Goal: Information Seeking & Learning: Compare options

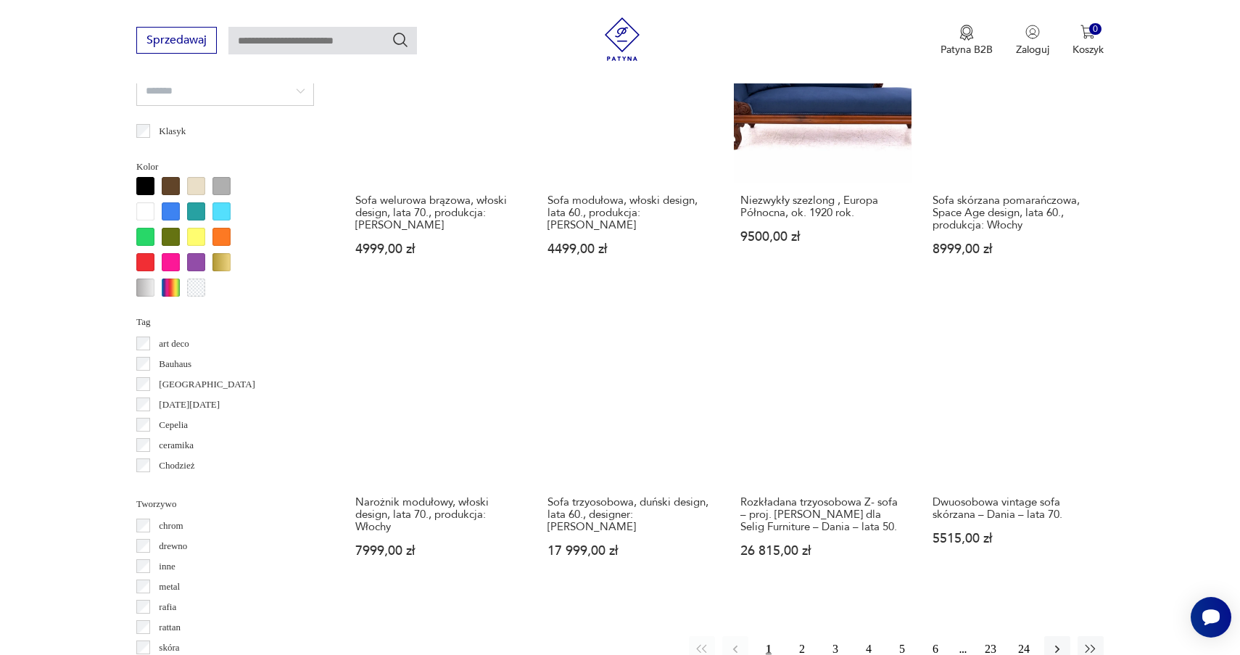
scroll to position [1258, 0]
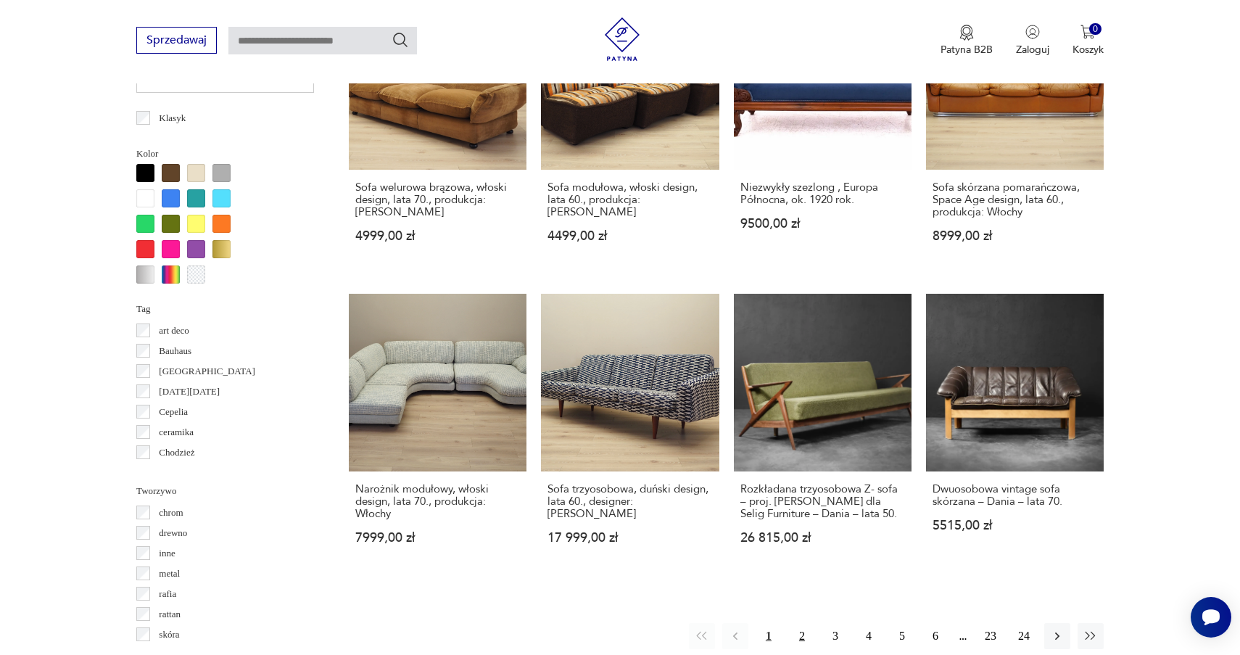
click at [803, 623] on button "2" at bounding box center [802, 636] width 26 height 26
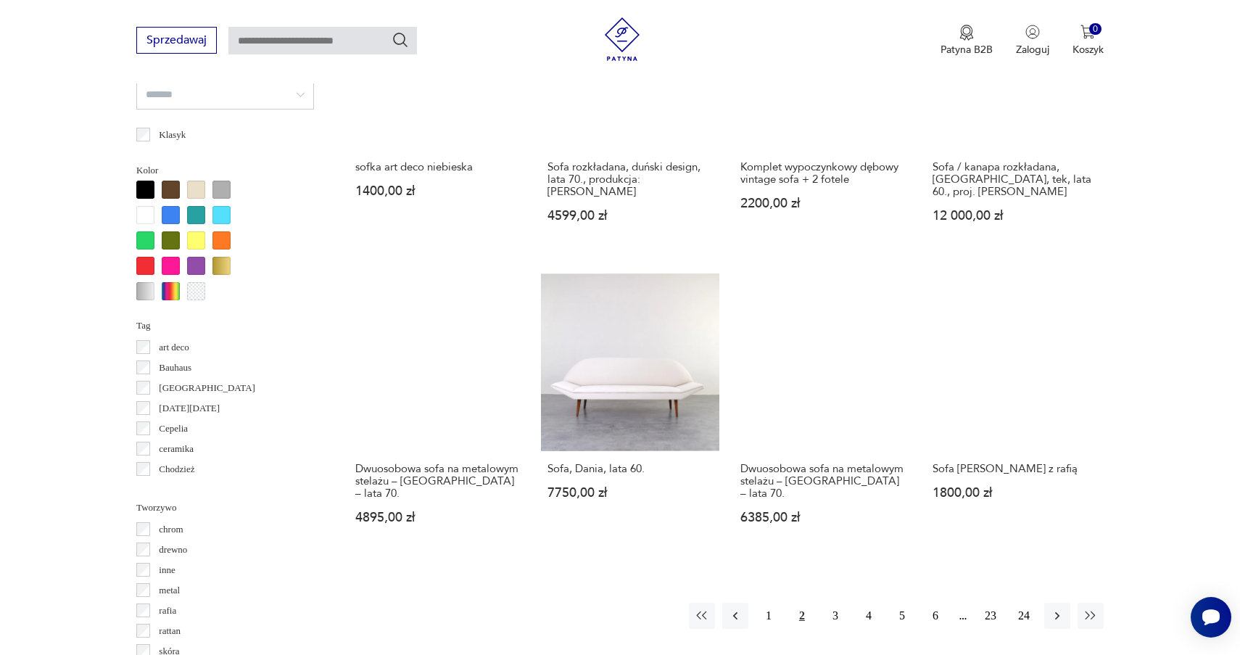
scroll to position [1269, 0]
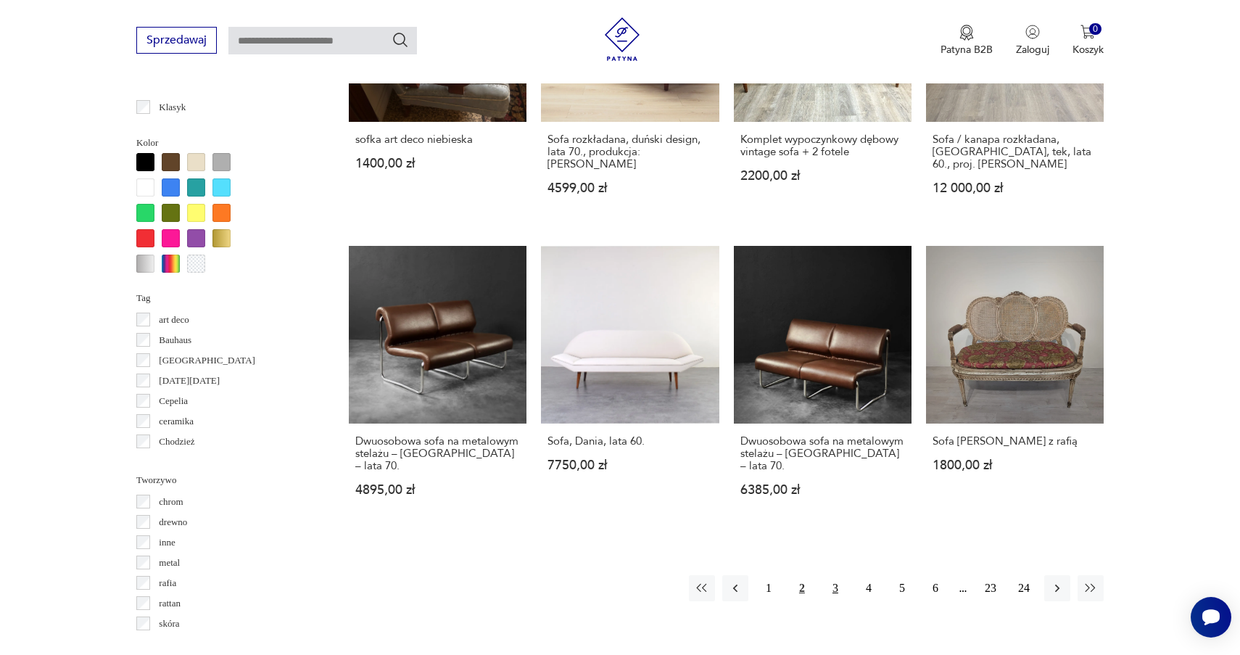
click at [836, 575] on button "3" at bounding box center [835, 588] width 26 height 26
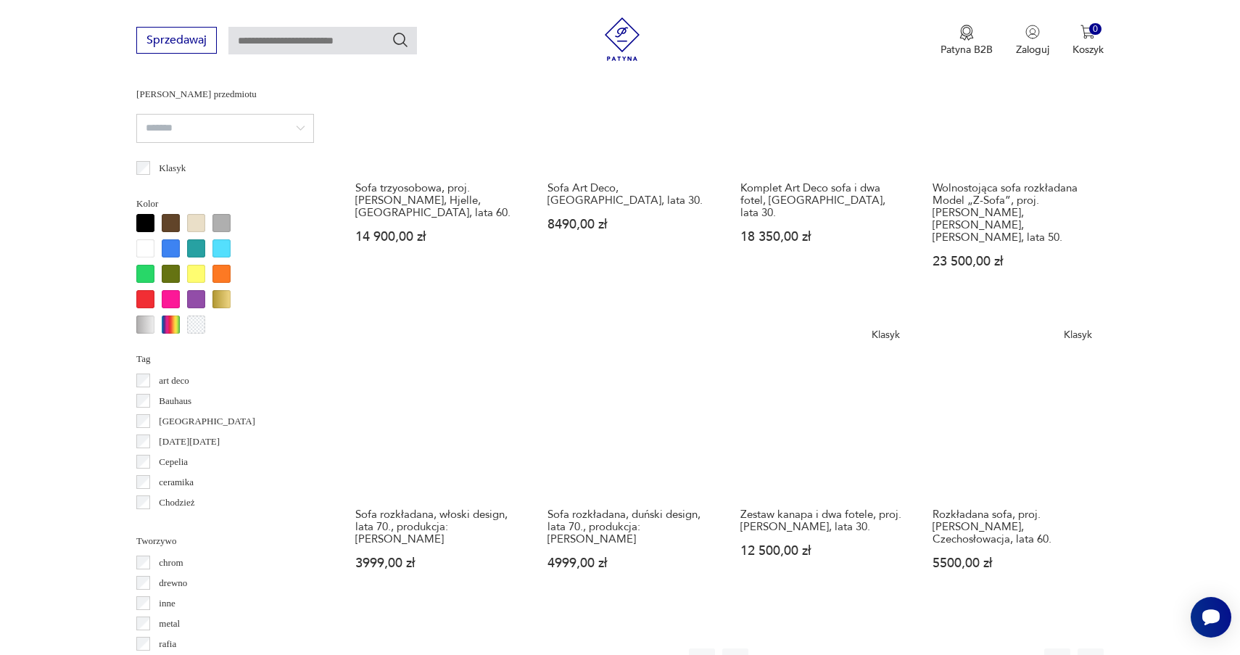
scroll to position [1210, 0]
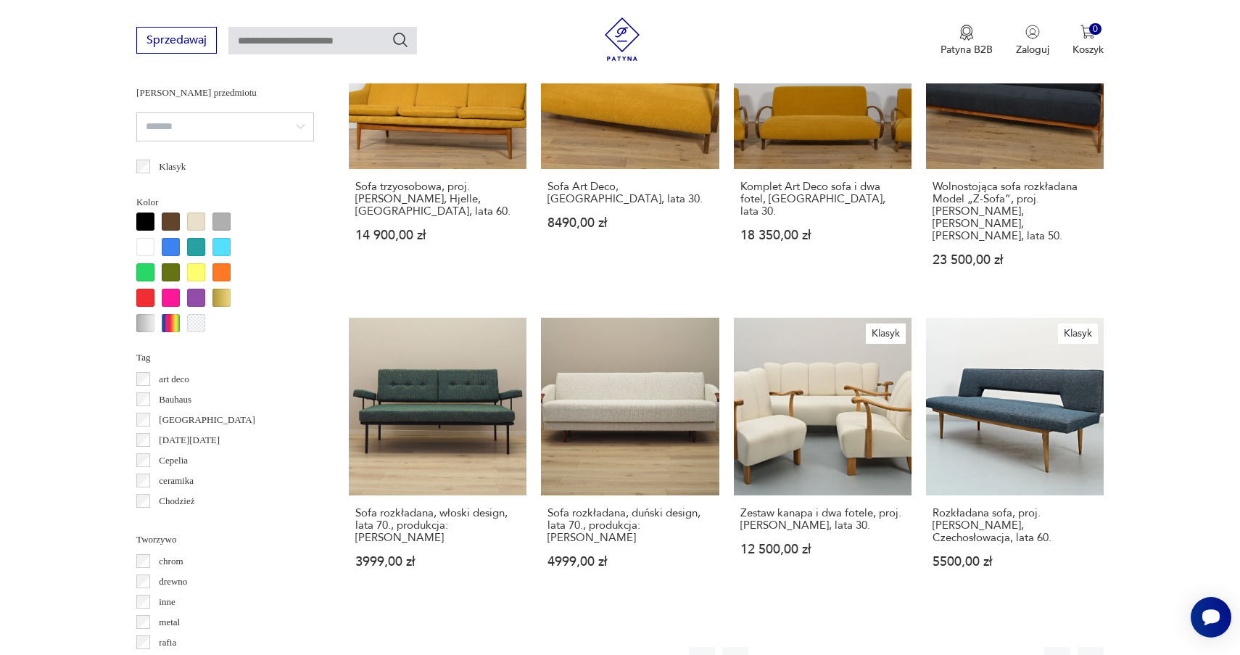
click at [867, 647] on button "4" at bounding box center [869, 660] width 26 height 26
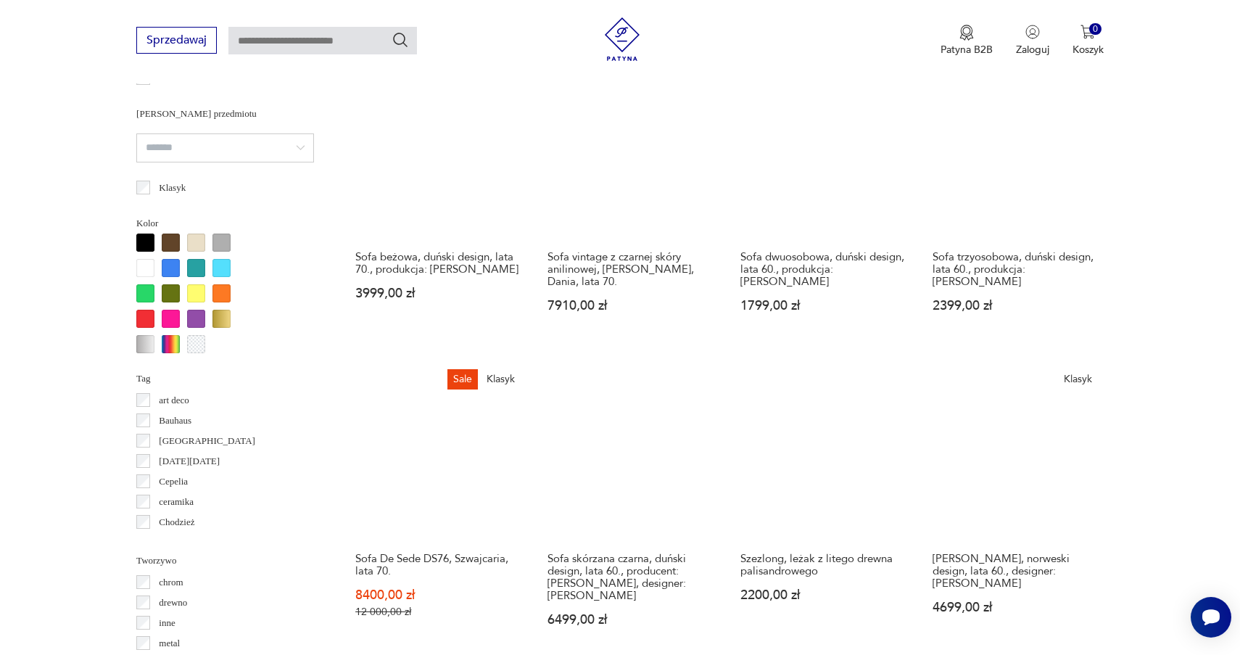
scroll to position [1192, 0]
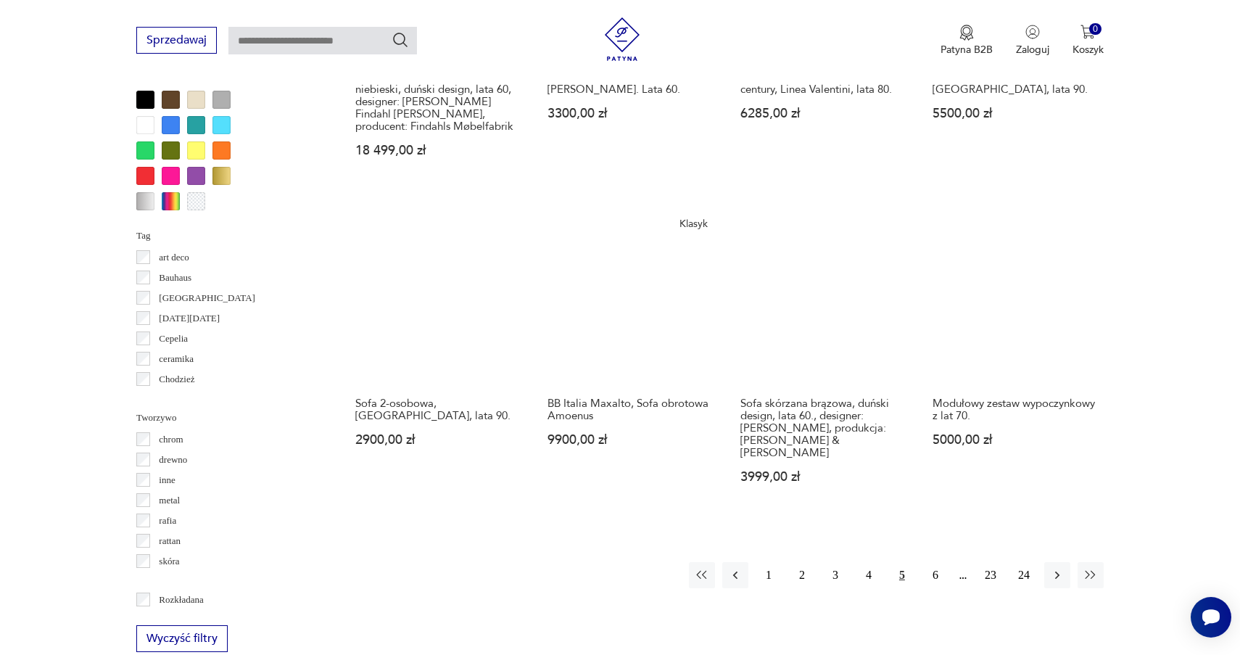
scroll to position [1338, 0]
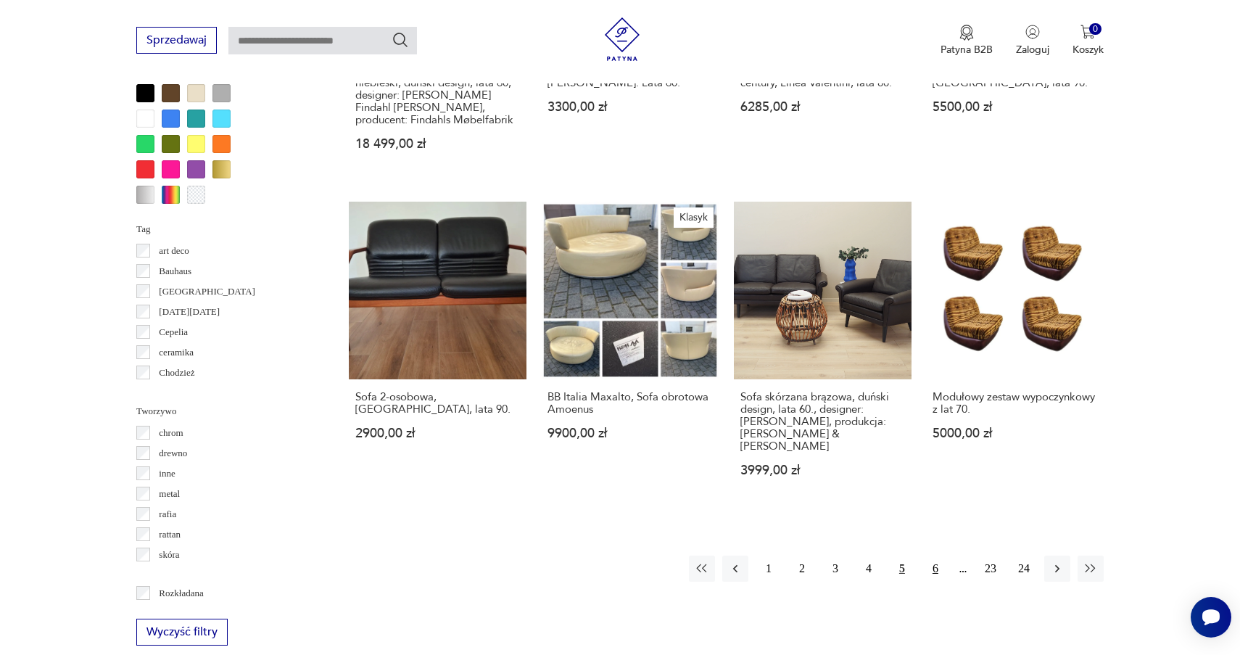
click at [936, 556] on button "6" at bounding box center [936, 569] width 26 height 26
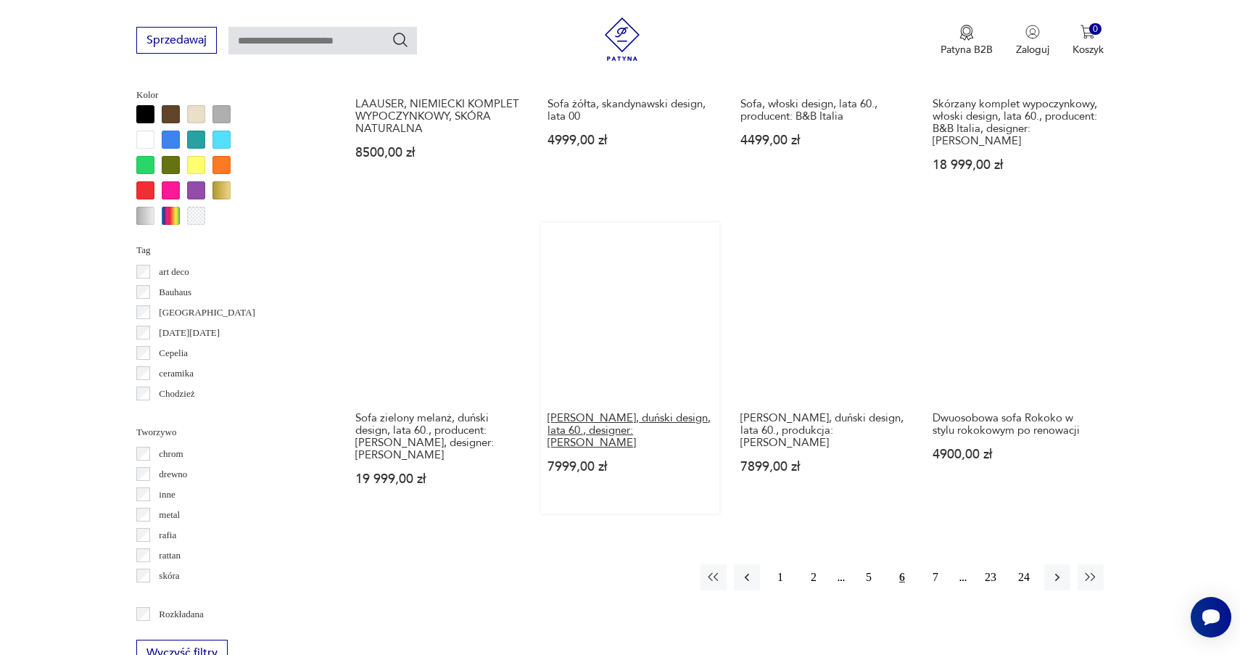
scroll to position [1374, 0]
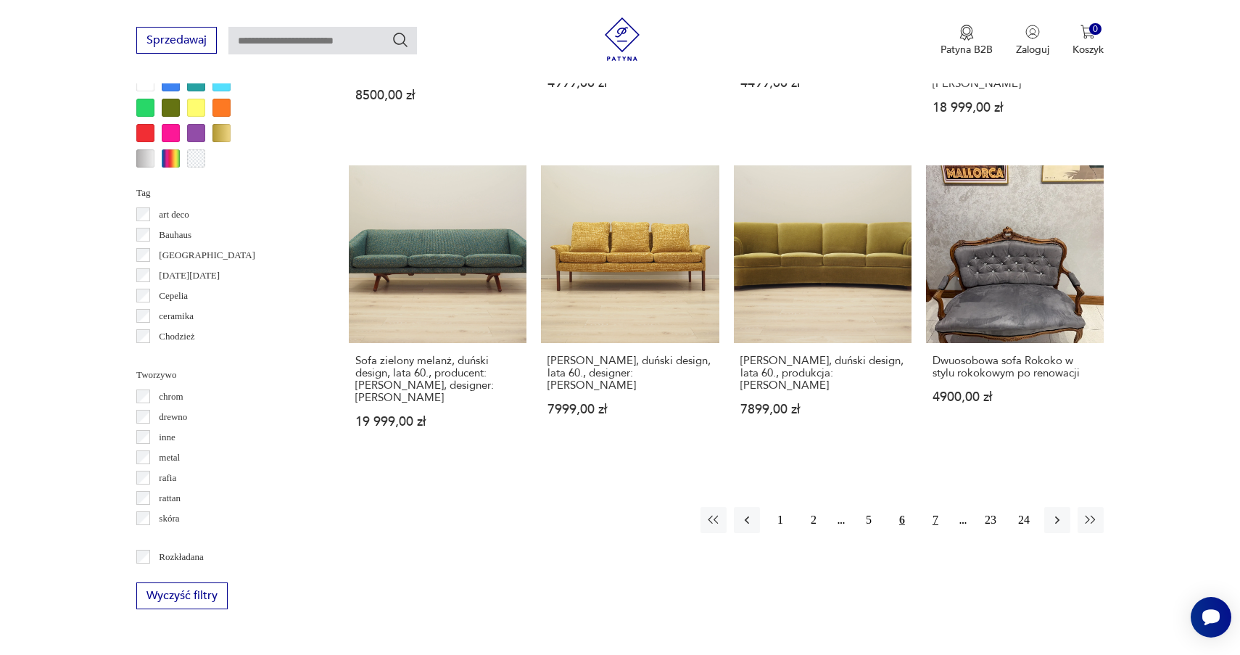
click at [936, 507] on button "7" at bounding box center [936, 520] width 26 height 26
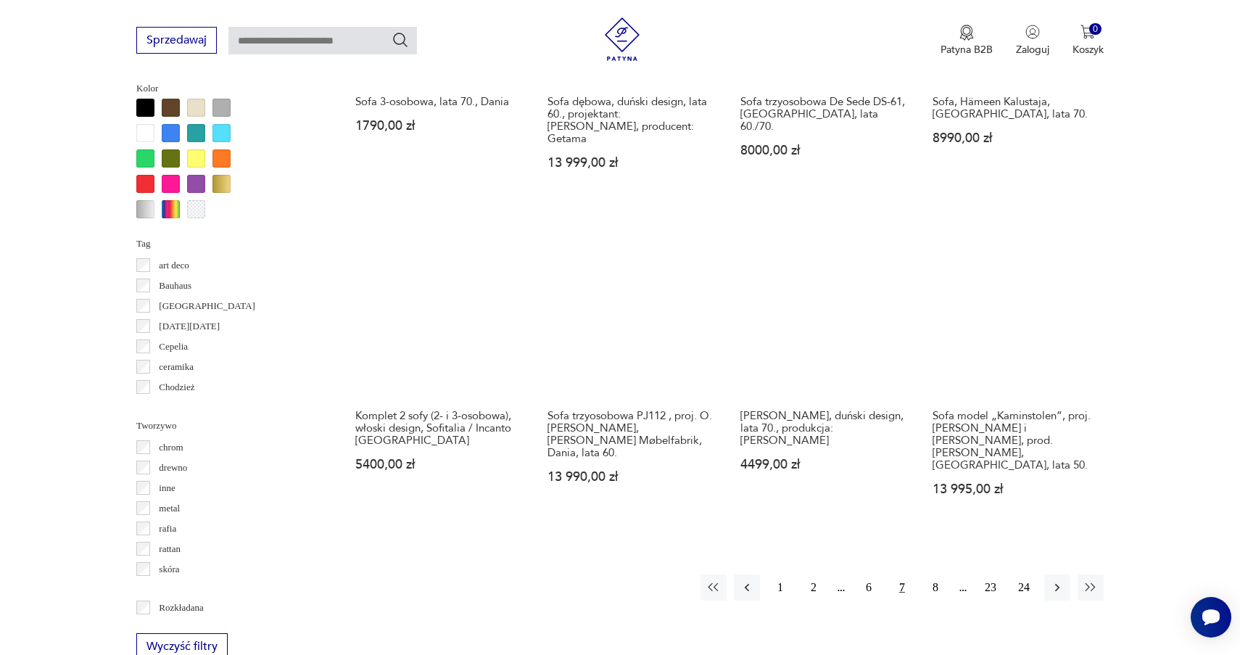
scroll to position [1361, 0]
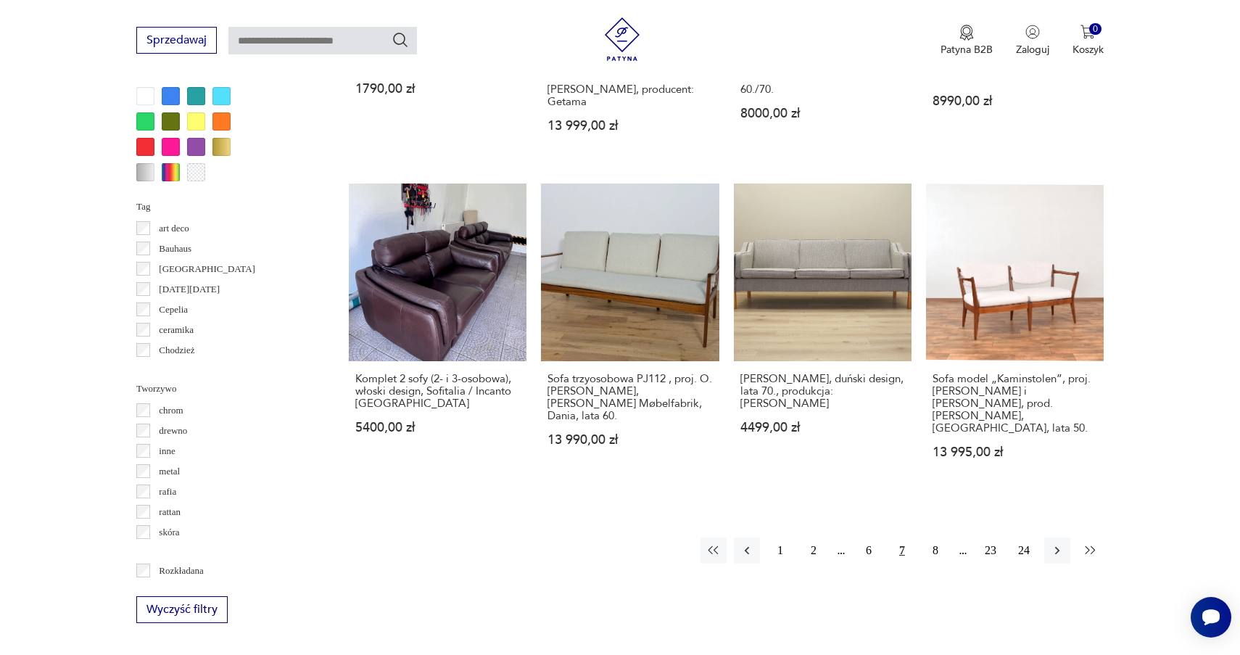
click at [1086, 543] on icon "button" at bounding box center [1091, 550] width 15 height 15
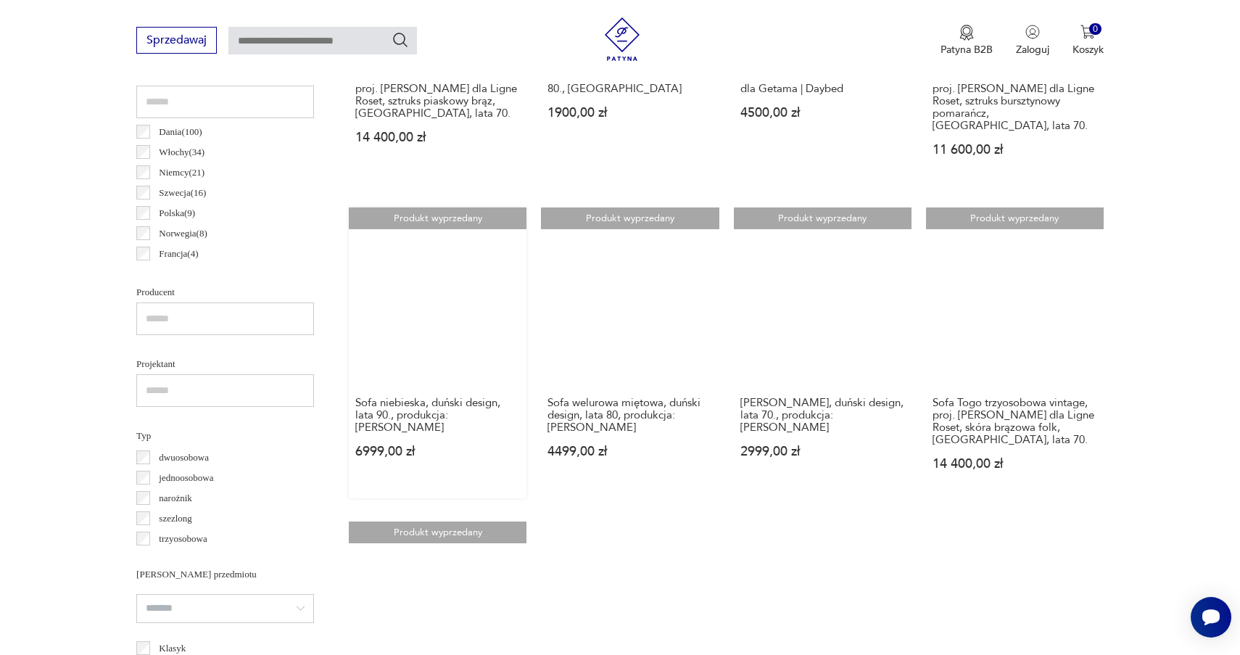
scroll to position [734, 0]
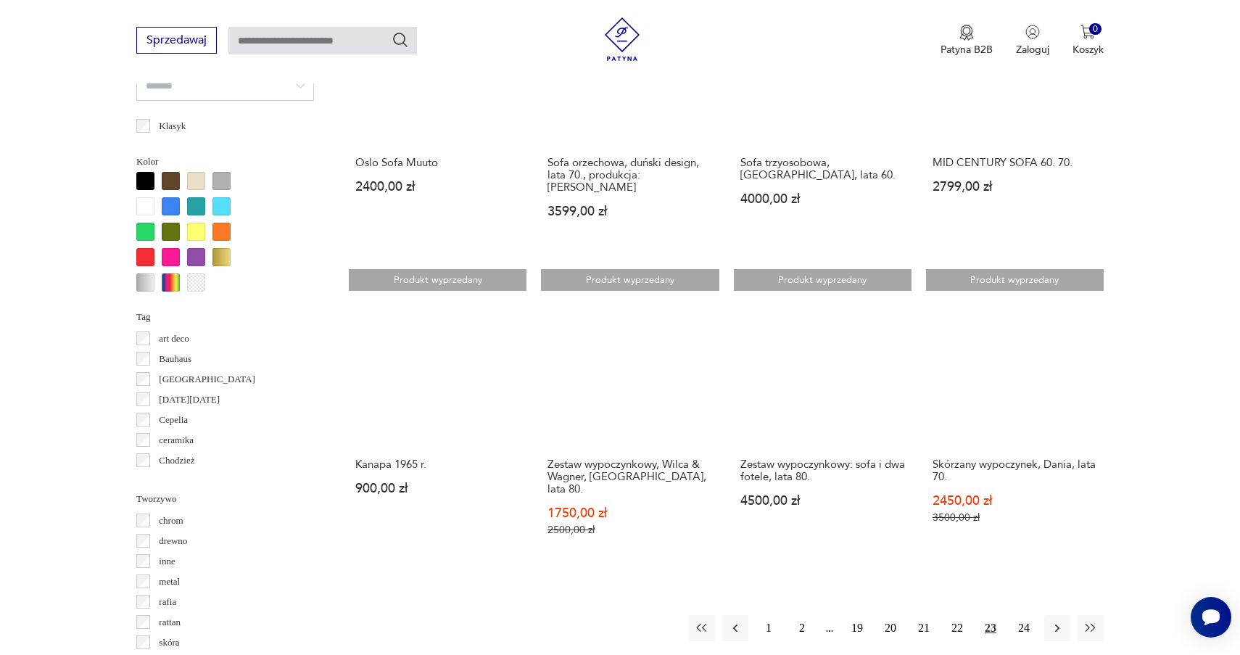
scroll to position [1252, 0]
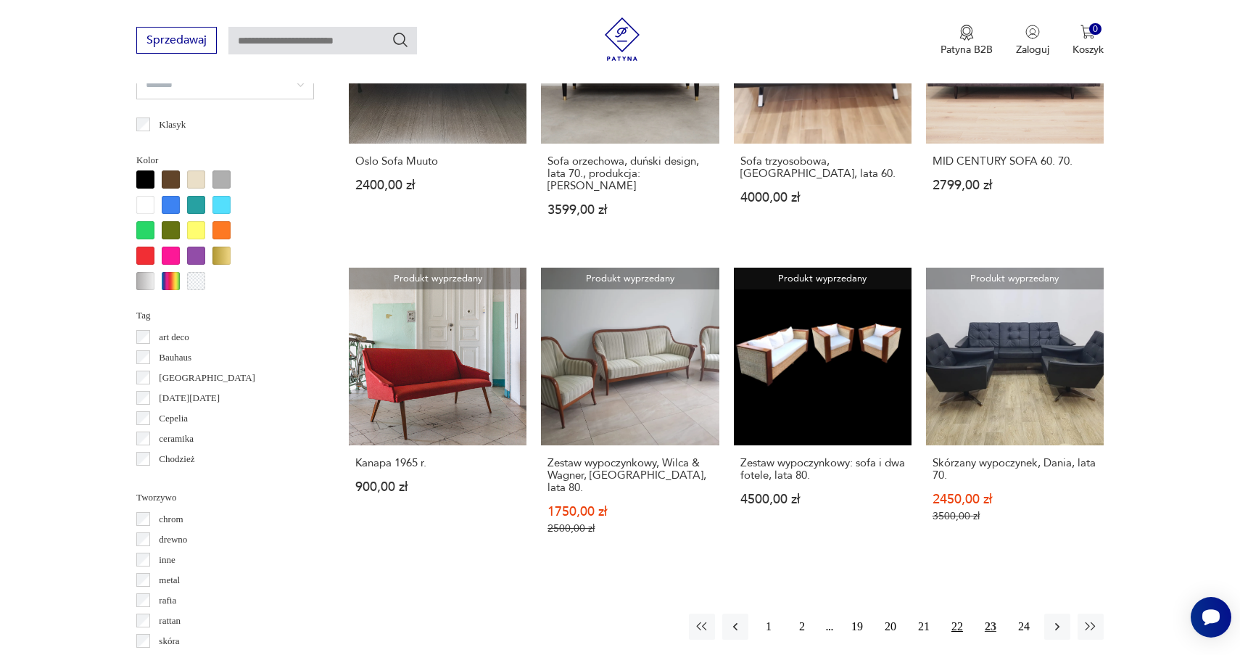
click at [961, 614] on button "22" at bounding box center [957, 627] width 26 height 26
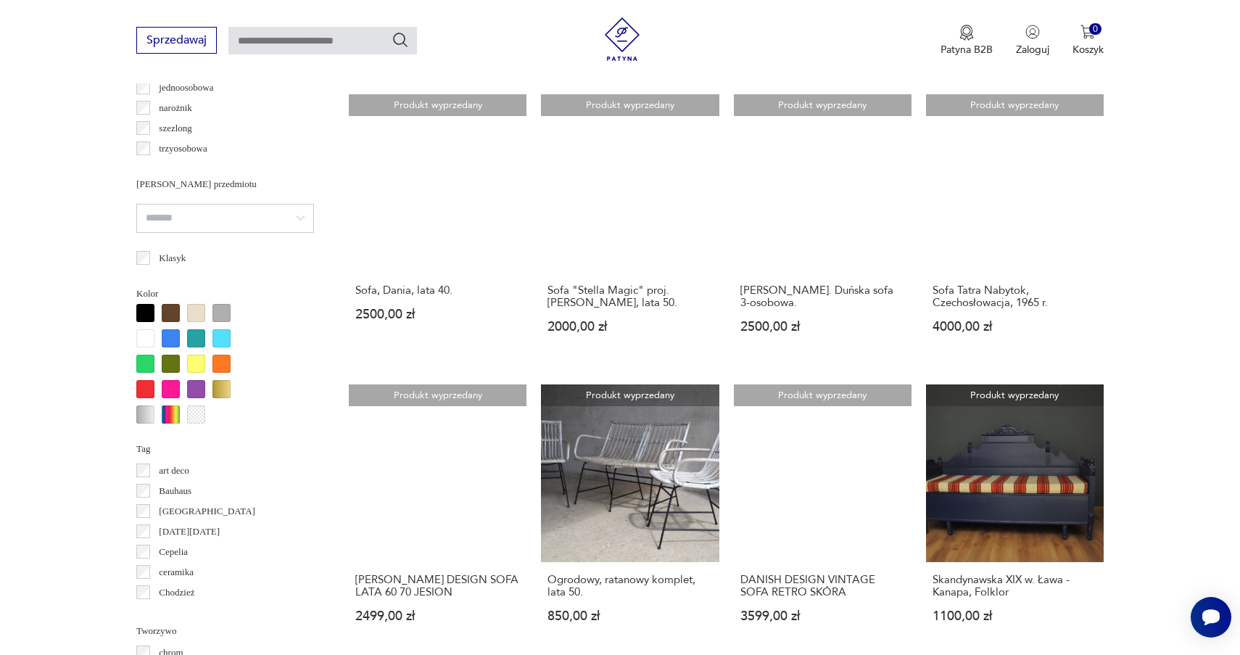
scroll to position [1144, 0]
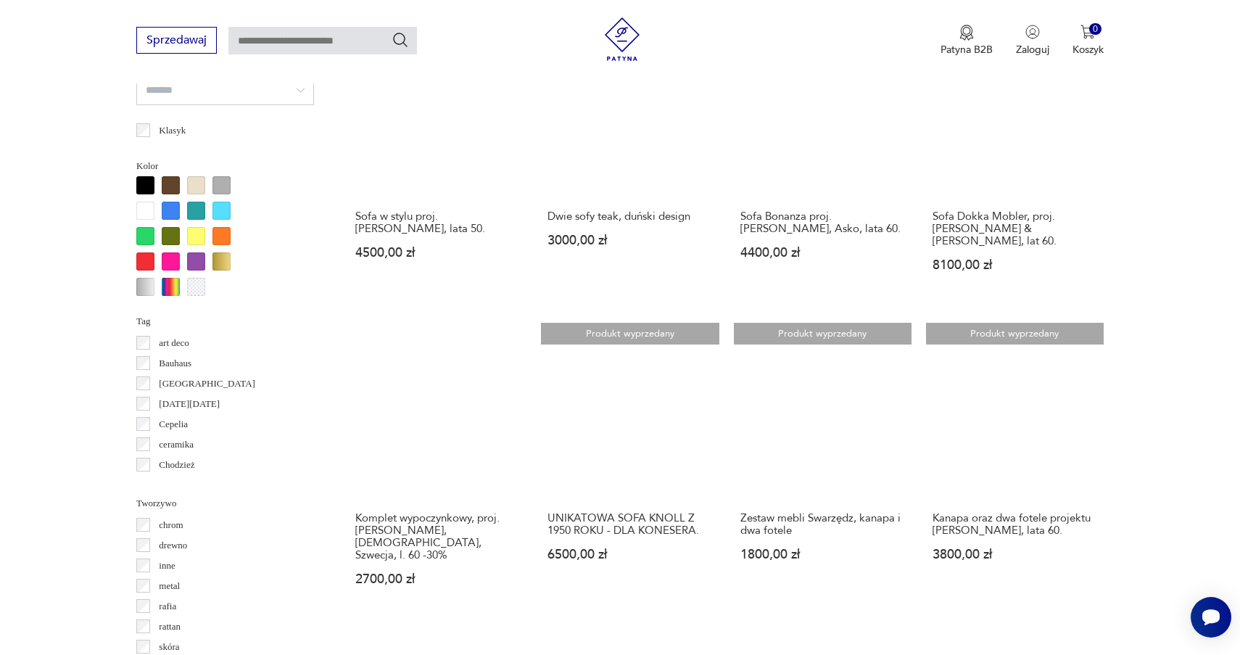
scroll to position [1300, 0]
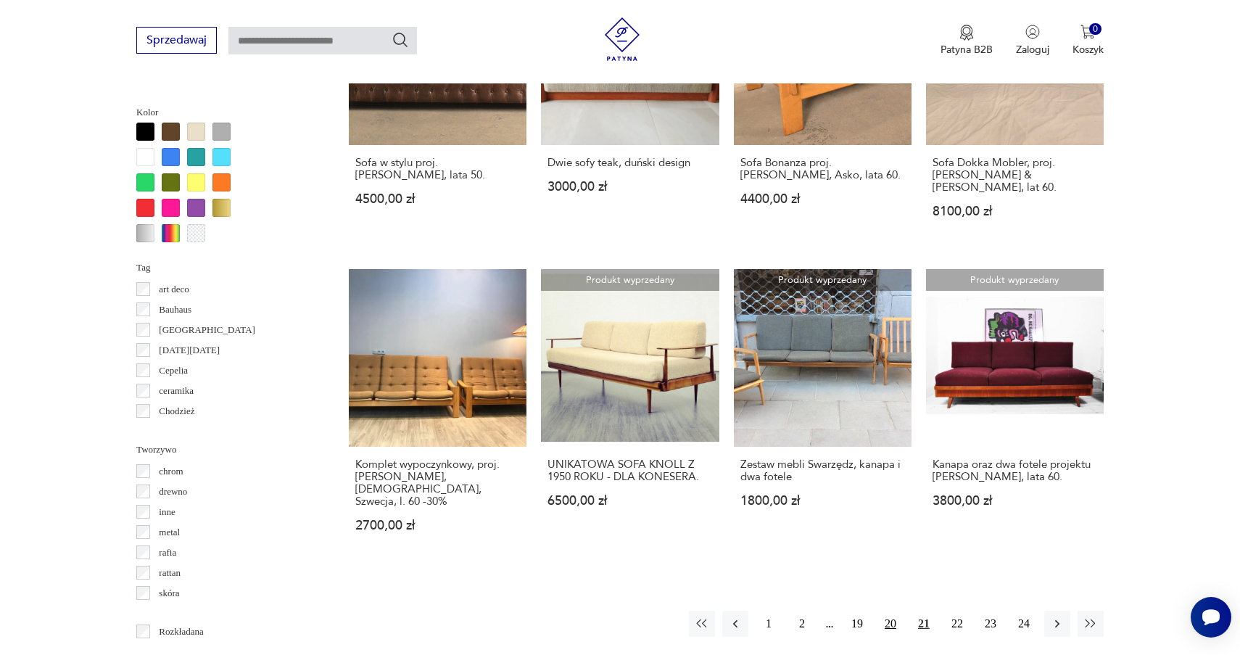
click at [892, 611] on button "20" at bounding box center [891, 624] width 26 height 26
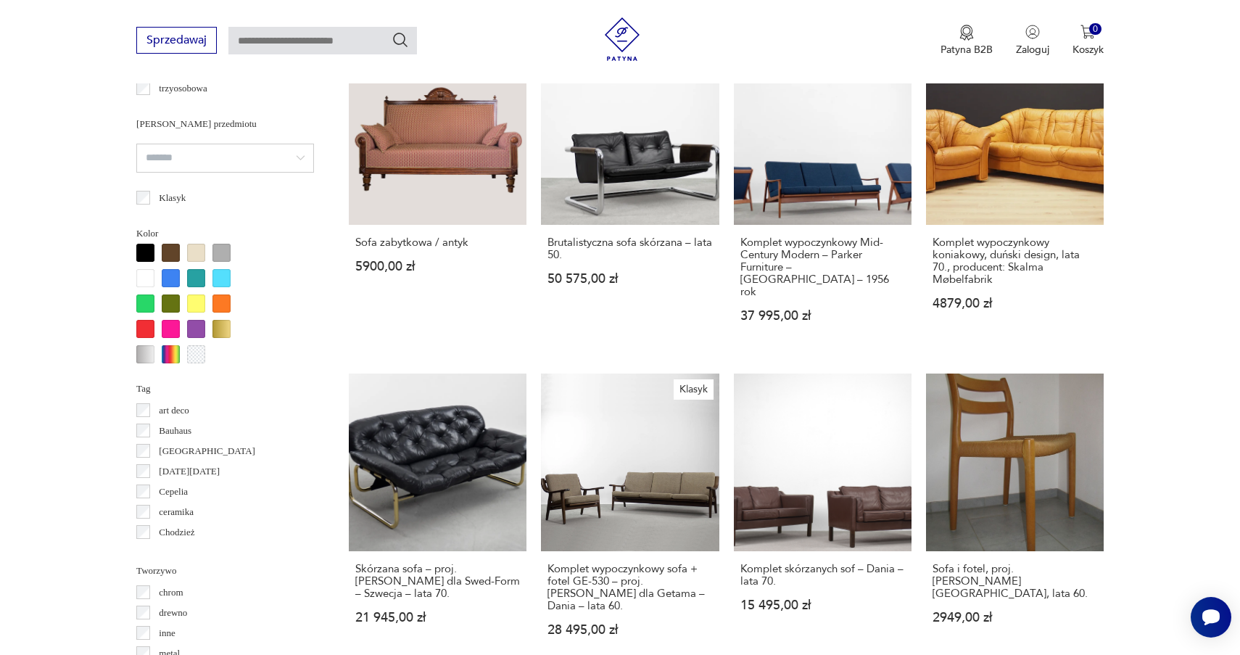
scroll to position [1189, 0]
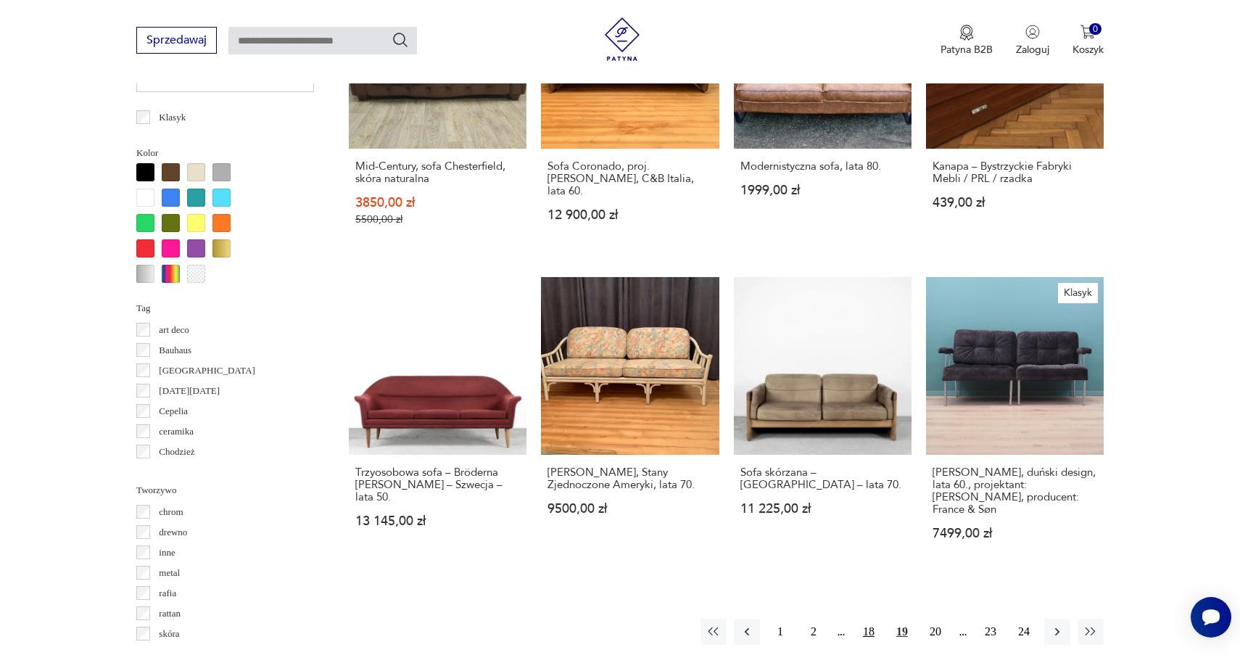
click at [869, 619] on button "18" at bounding box center [869, 632] width 26 height 26
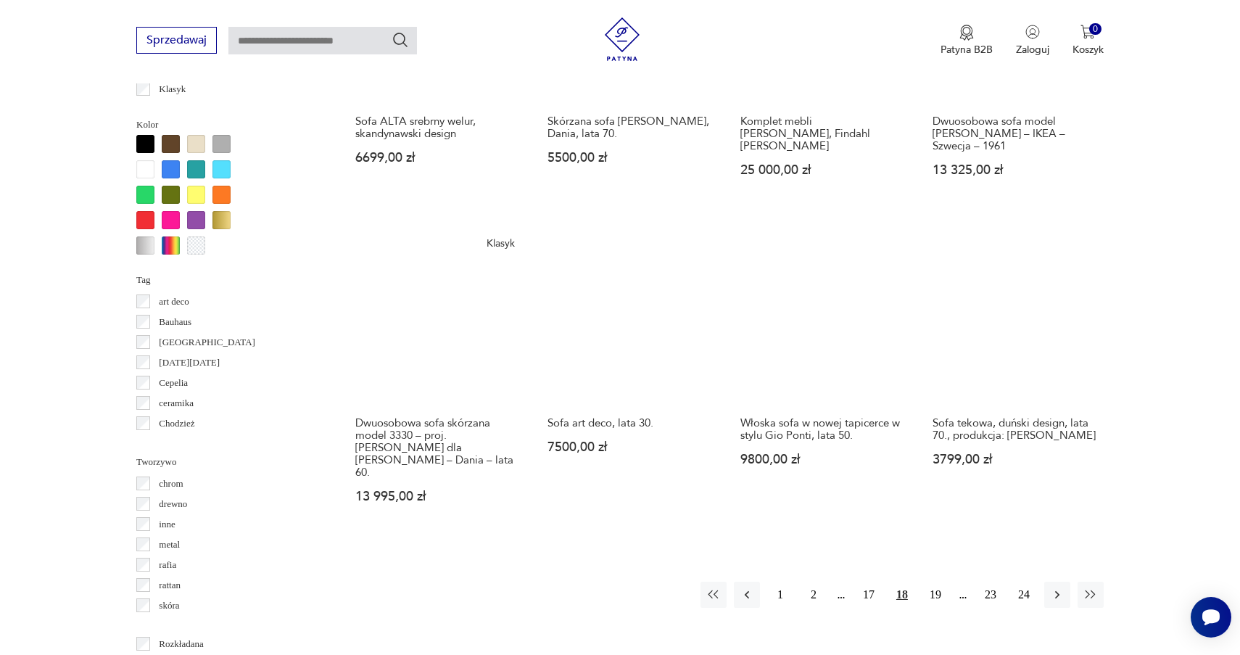
scroll to position [1297, 0]
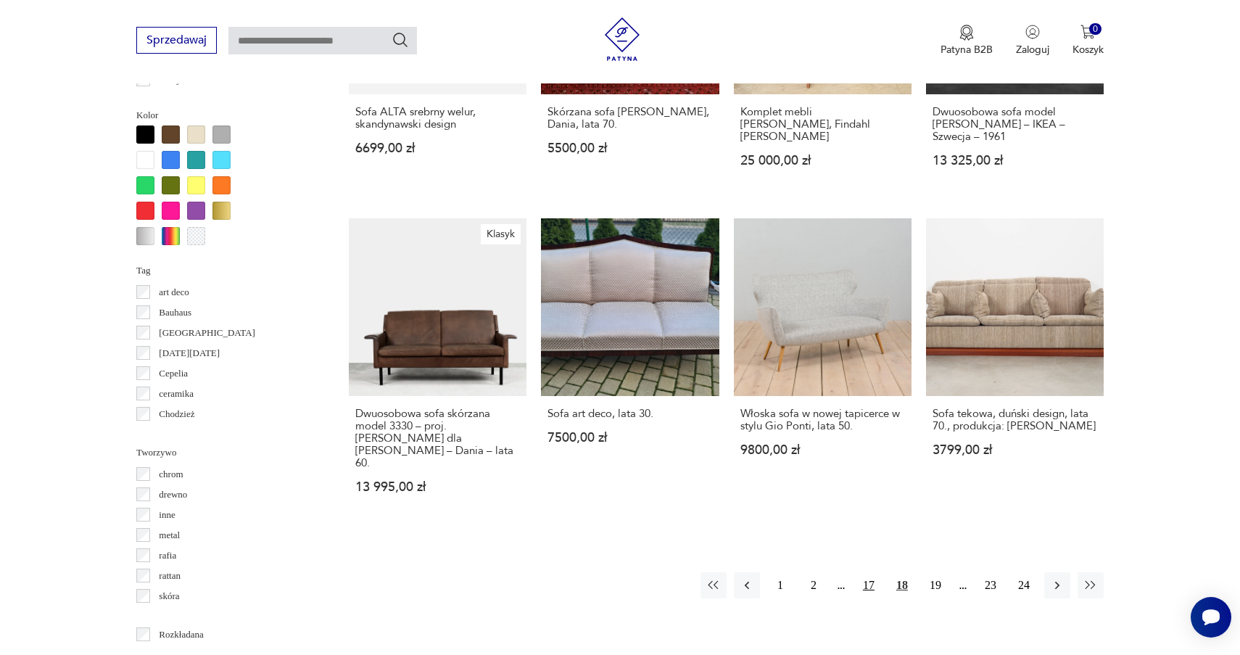
click at [870, 572] on button "17" at bounding box center [869, 585] width 26 height 26
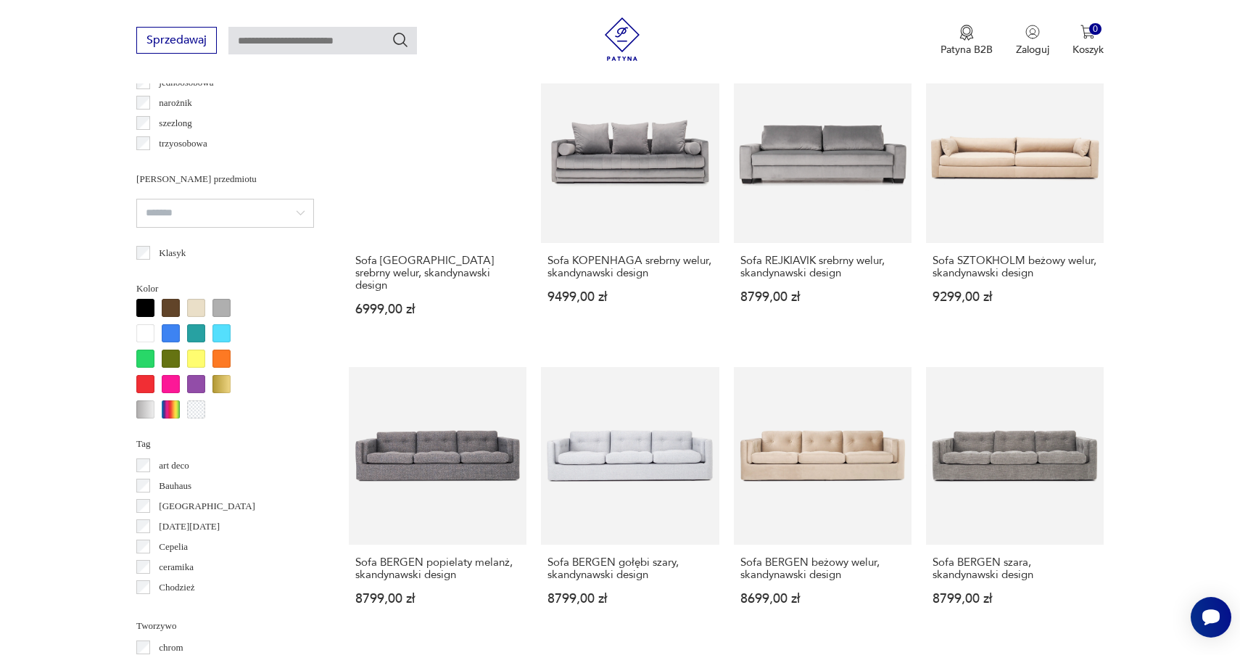
drag, startPoint x: 870, startPoint y: 465, endPoint x: 842, endPoint y: 396, distance: 74.2
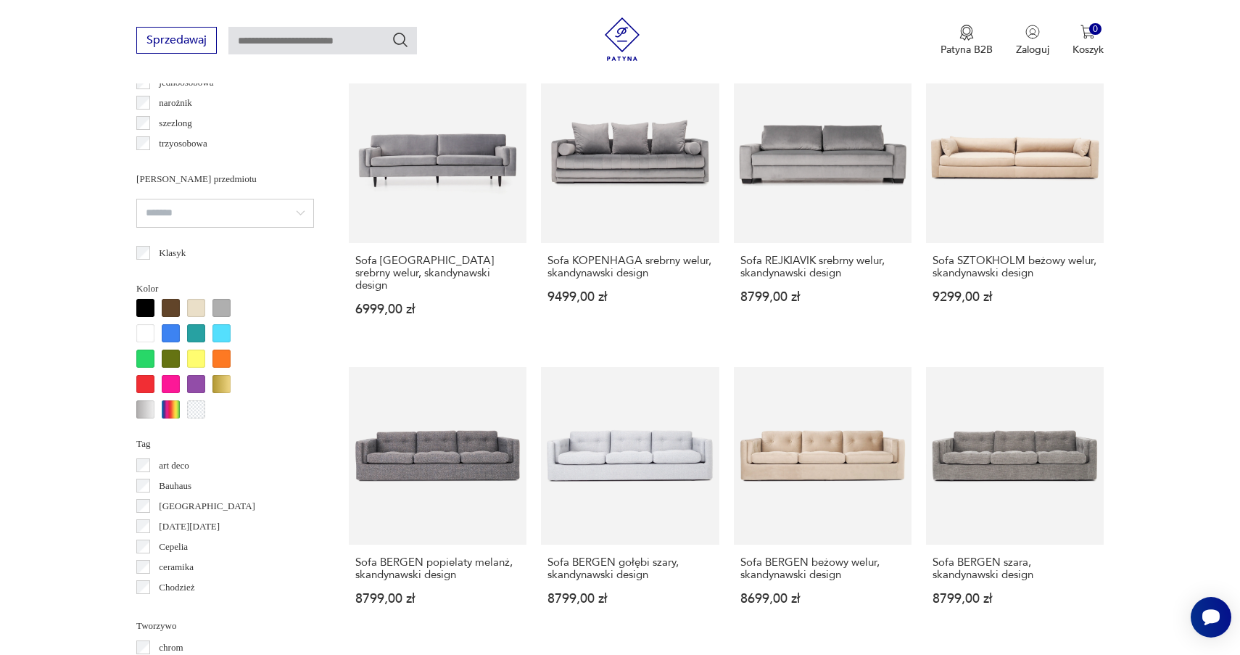
click at [842, 394] on div "Sofa REJKIAVIK gołębi szary, skandynawski design 8899,00 zł Narożnik MALMO sreb…" at bounding box center [726, 59] width 755 height 1147
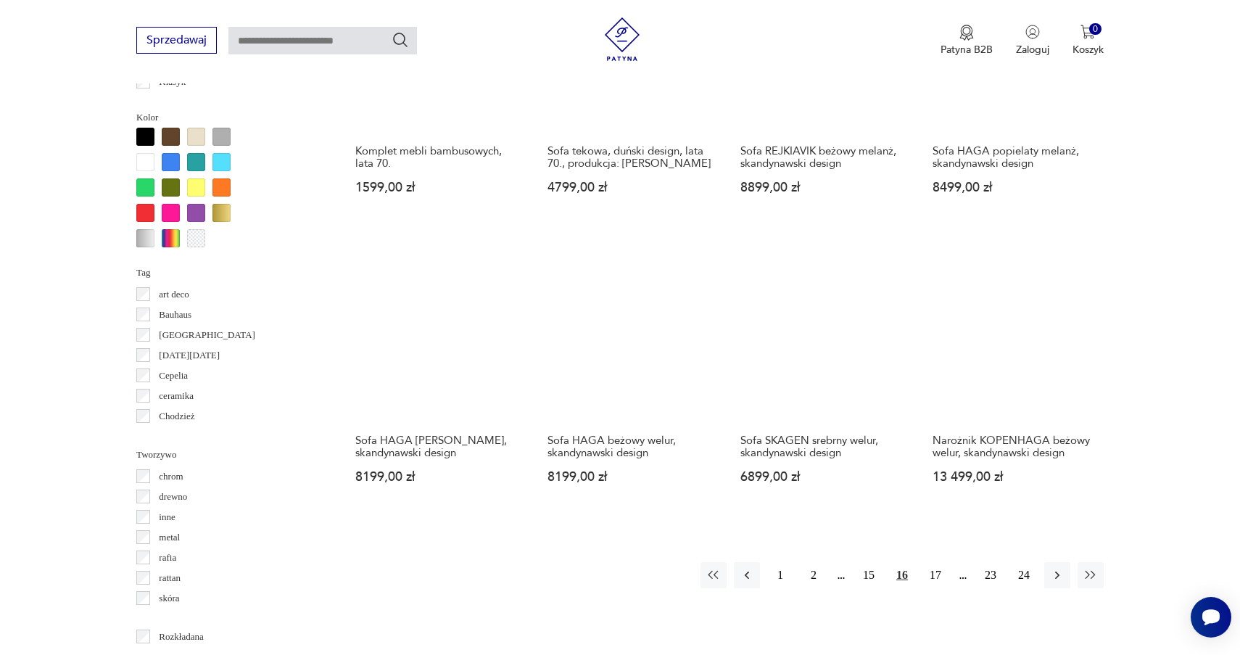
scroll to position [1296, 0]
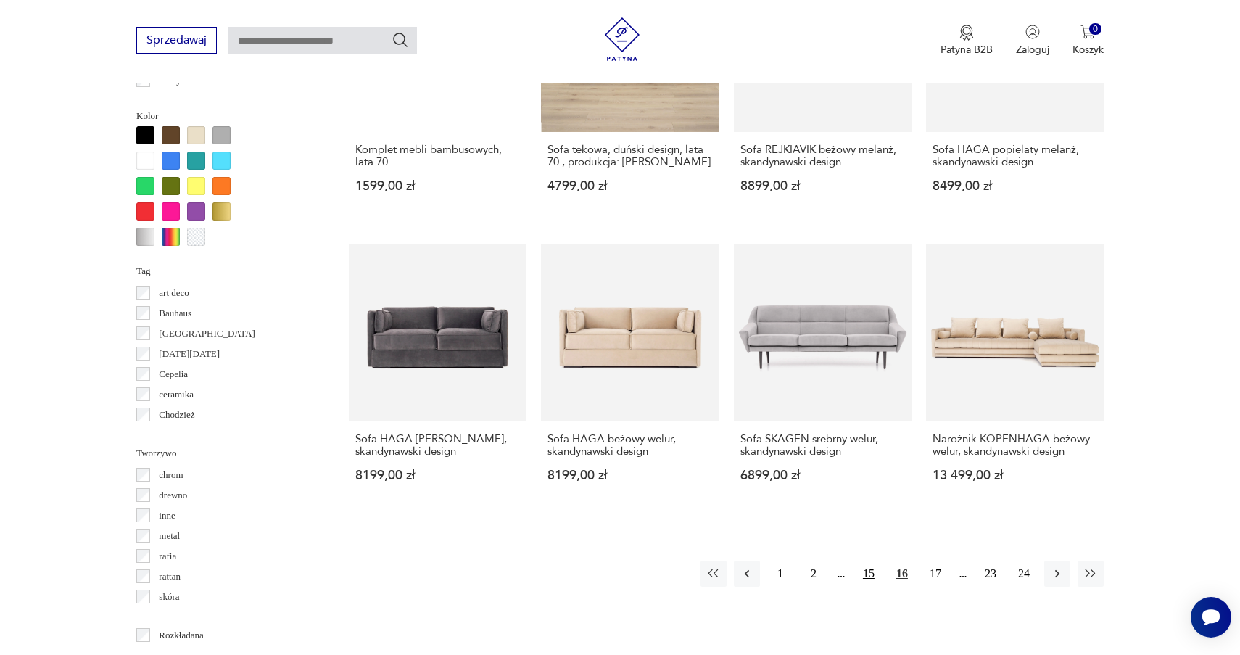
click at [867, 561] on button "15" at bounding box center [869, 574] width 26 height 26
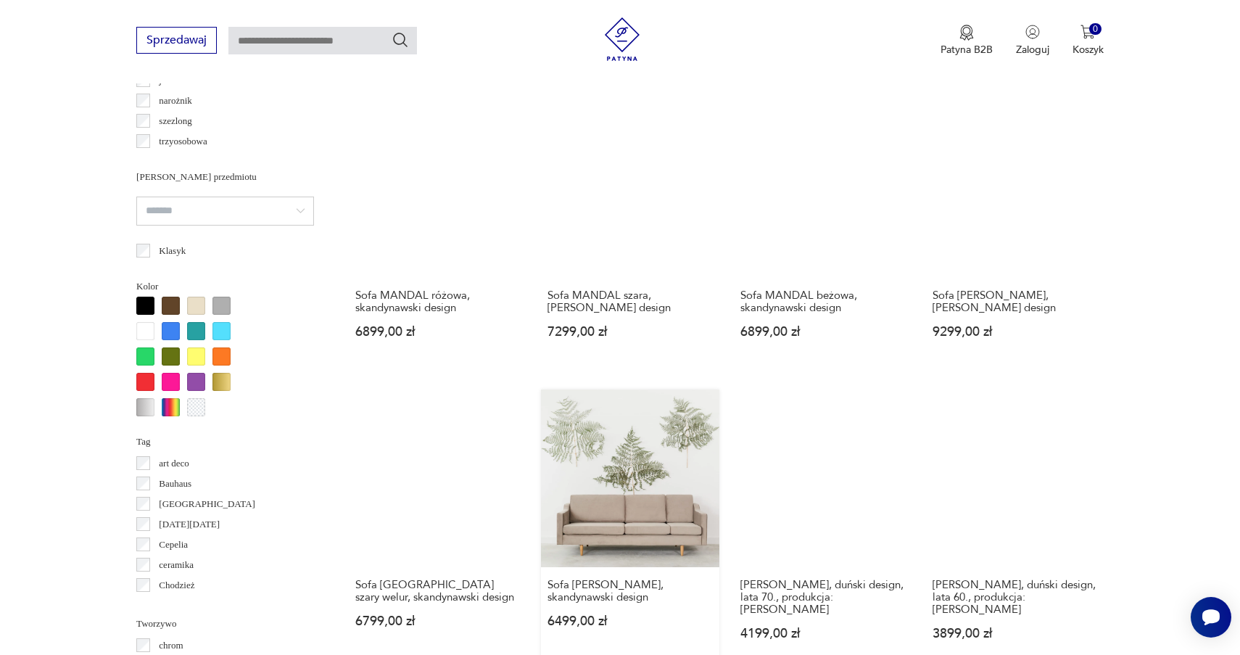
scroll to position [1252, 0]
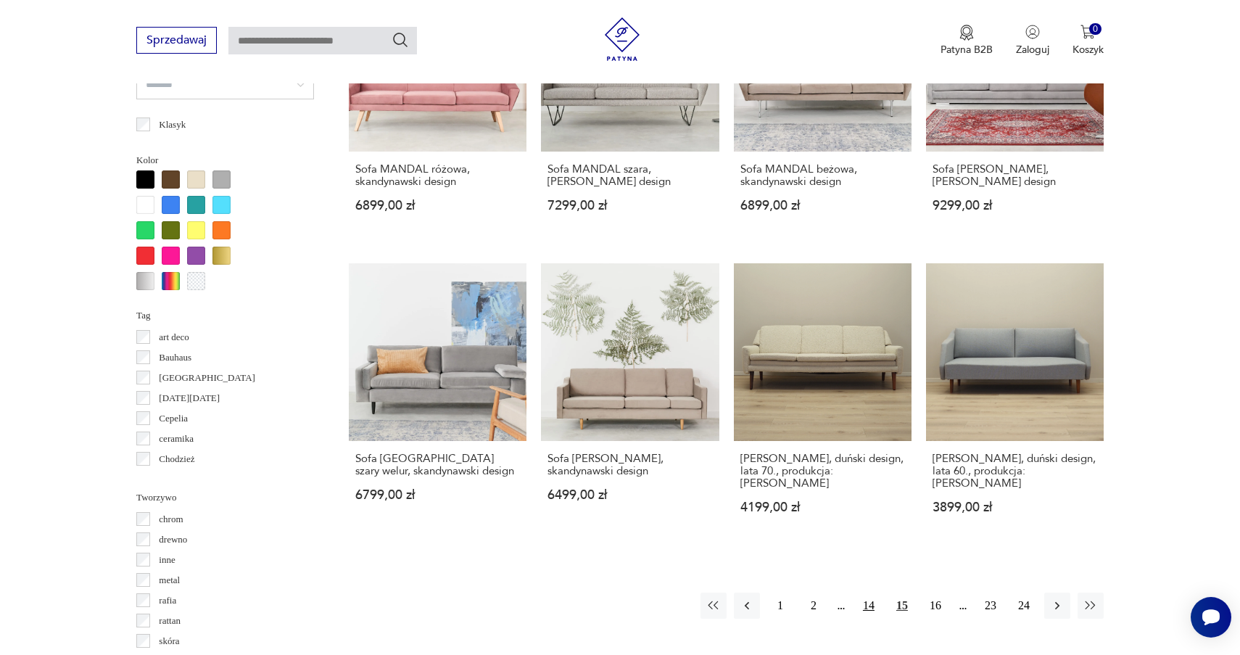
click at [870, 593] on button "14" at bounding box center [869, 606] width 26 height 26
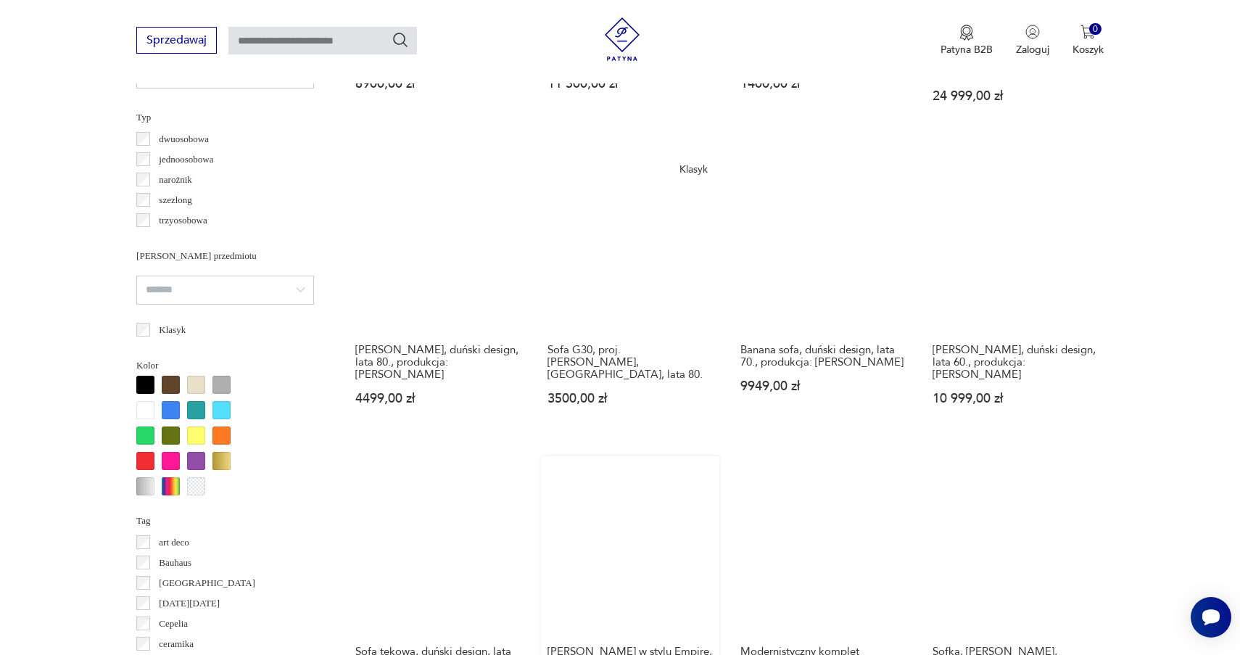
scroll to position [1215, 0]
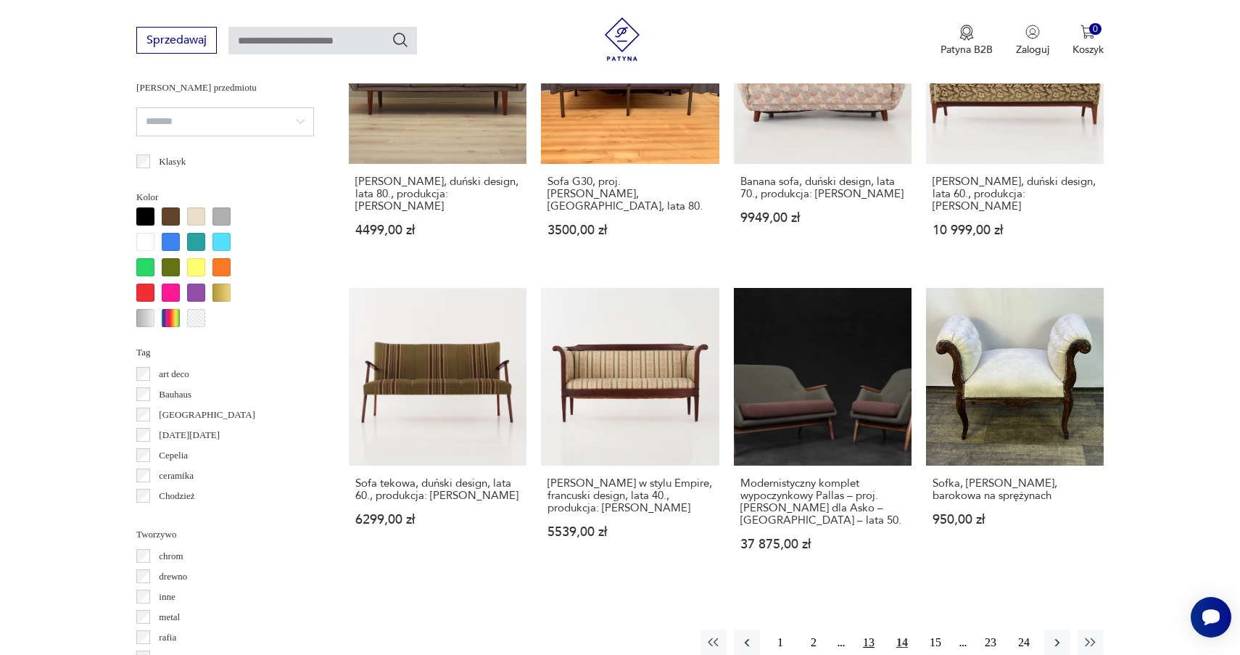
click at [869, 630] on button "13" at bounding box center [869, 643] width 26 height 26
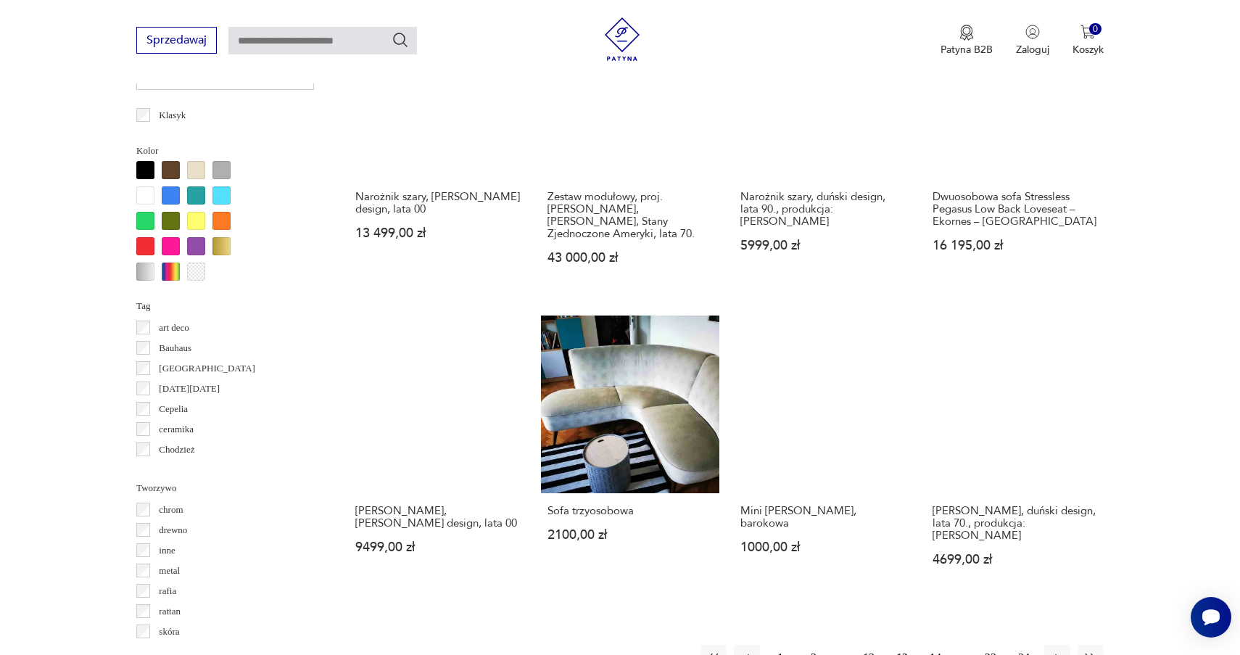
scroll to position [1270, 0]
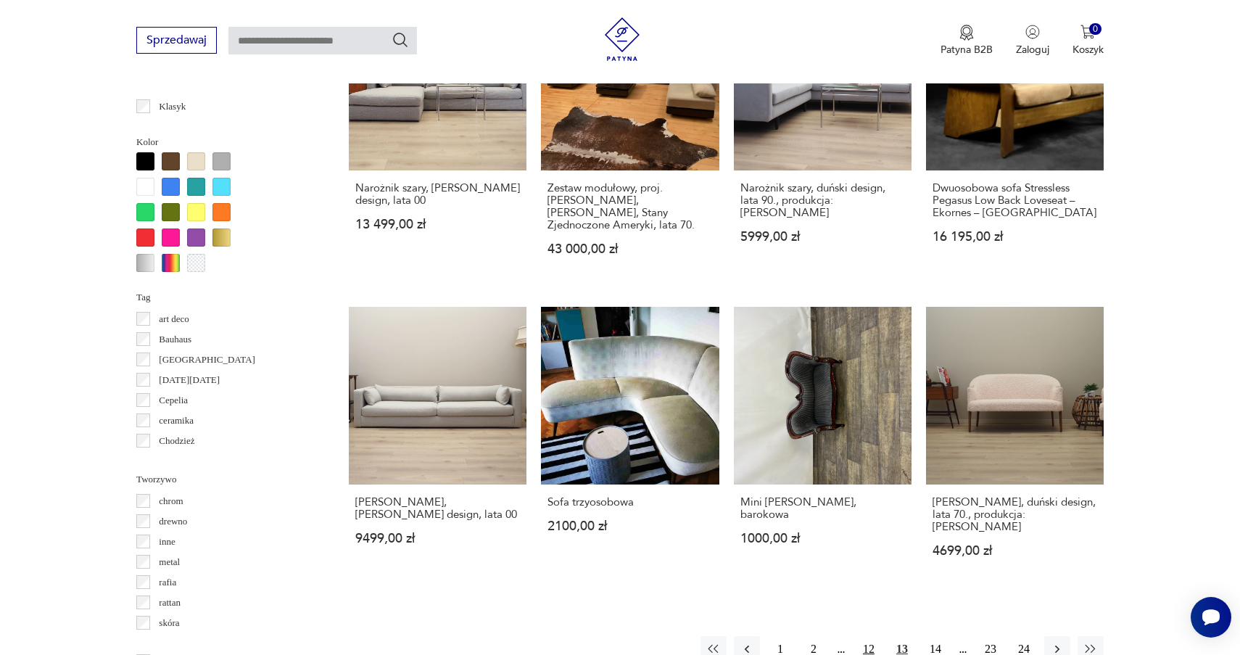
click at [868, 636] on button "12" at bounding box center [869, 649] width 26 height 26
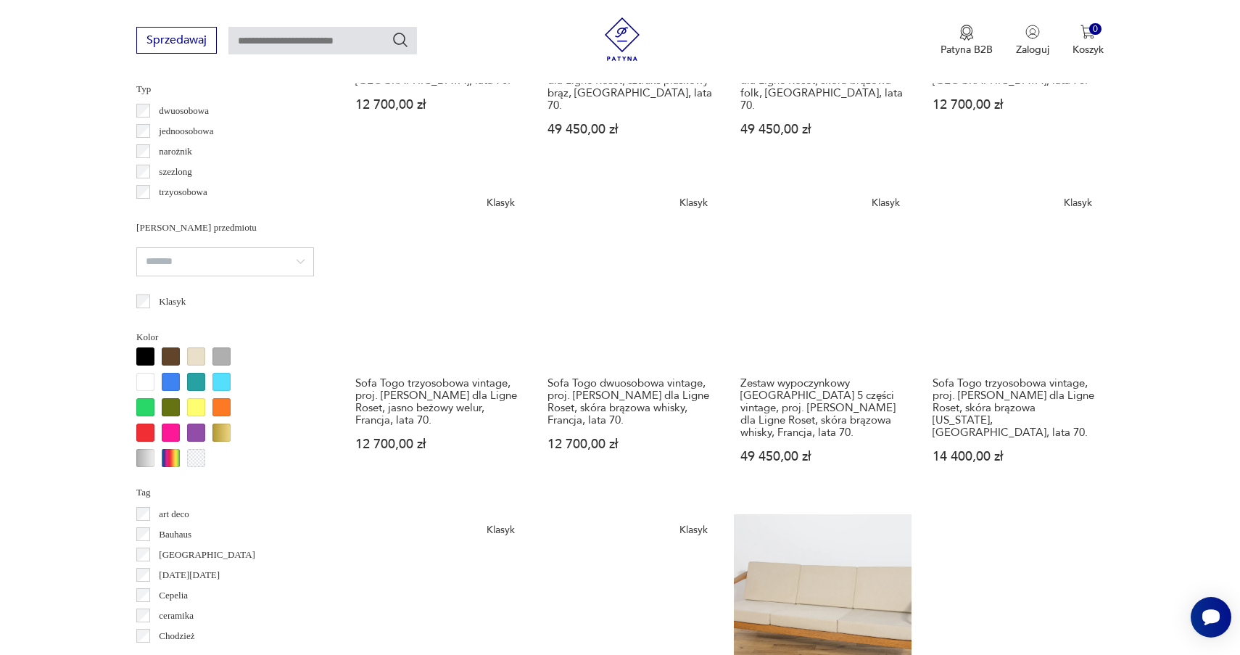
scroll to position [1051, 0]
